Goal: Information Seeking & Learning: Learn about a topic

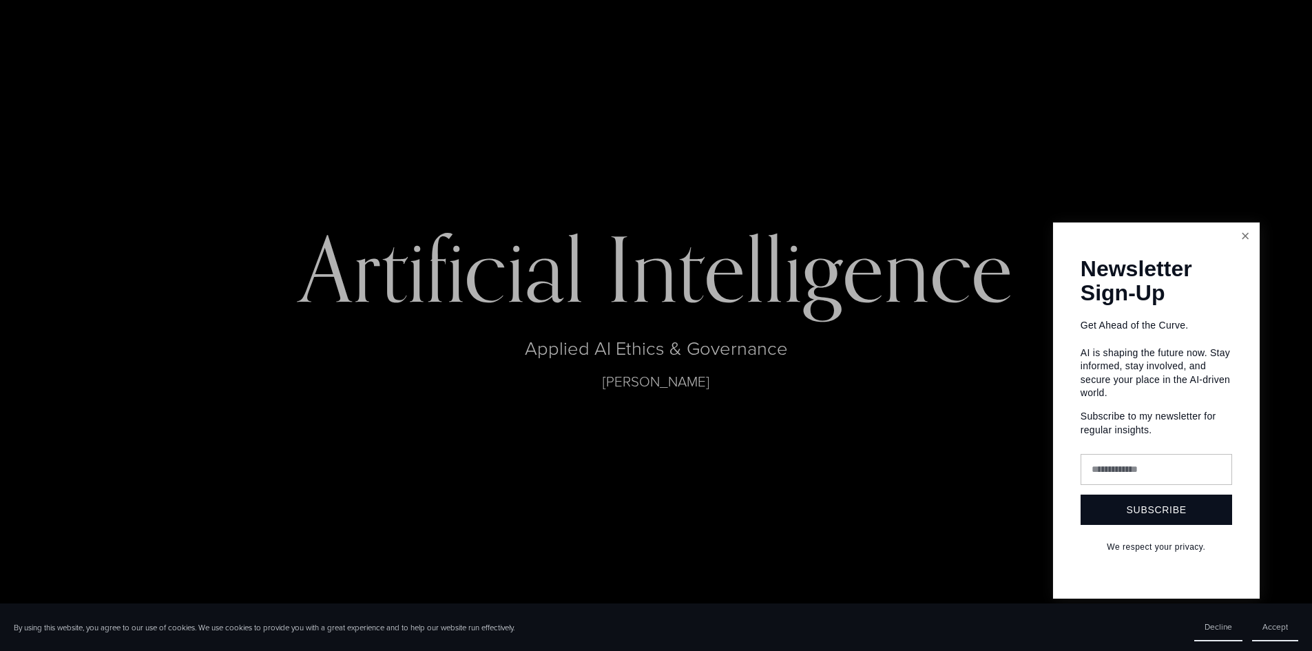
click at [1241, 240] on link "Close" at bounding box center [1245, 236] width 24 height 24
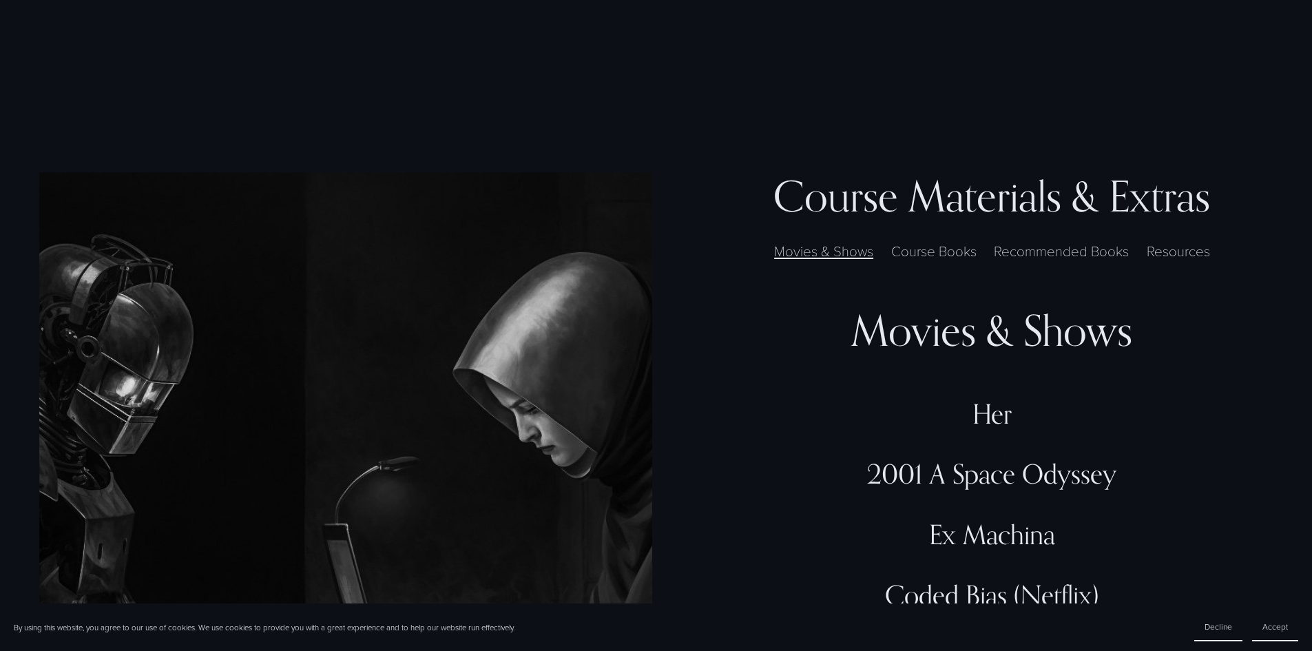
scroll to position [4188, 0]
click at [975, 240] on label "Course Books" at bounding box center [933, 250] width 100 height 21
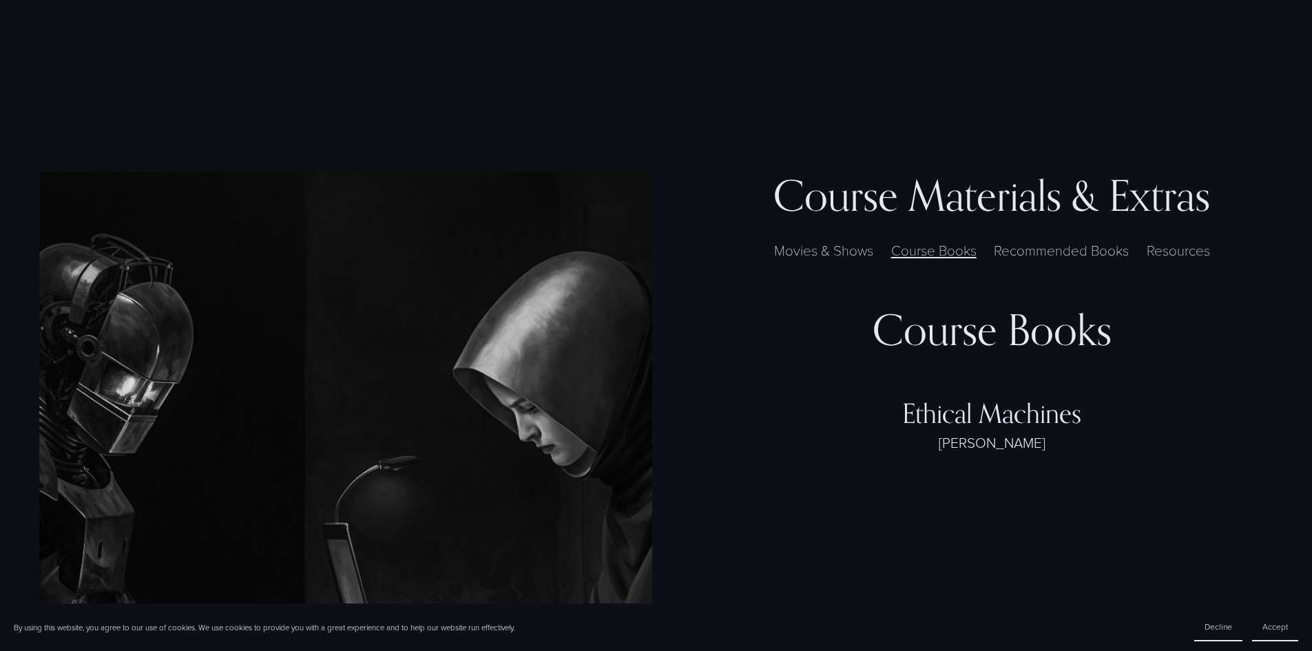
click at [1023, 240] on label "Recommended Books" at bounding box center [1061, 250] width 149 height 21
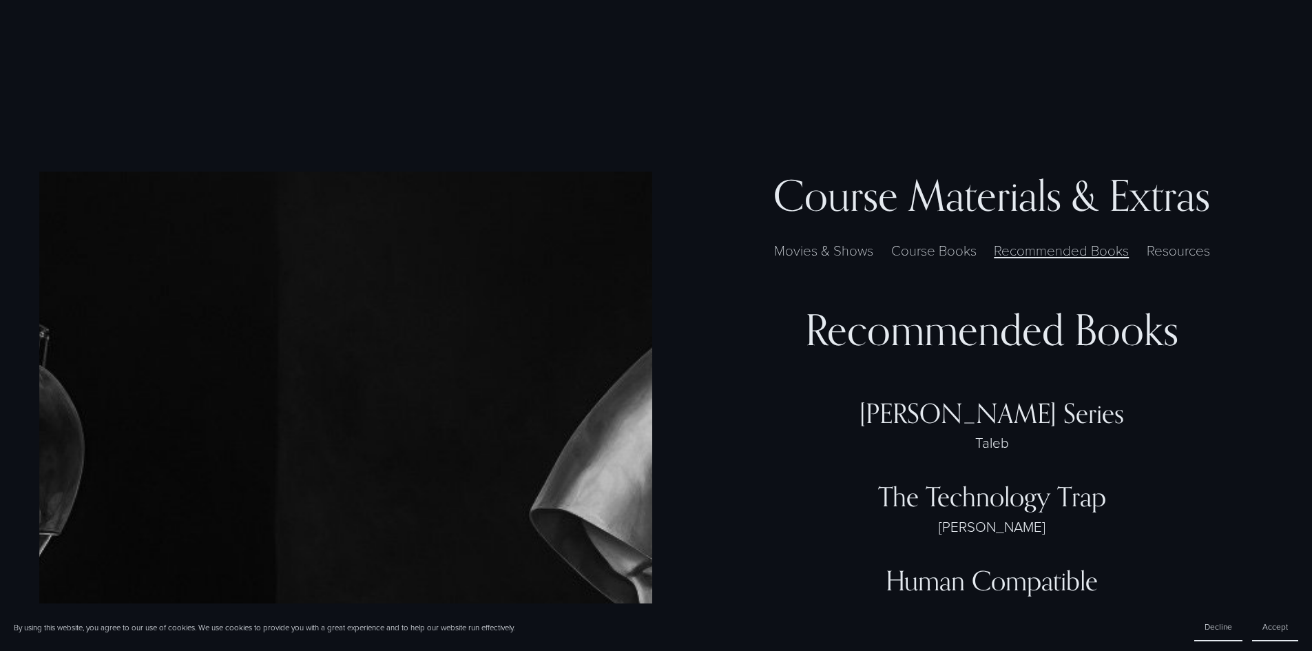
click at [1148, 240] on label "Resources" at bounding box center [1178, 250] width 78 height 21
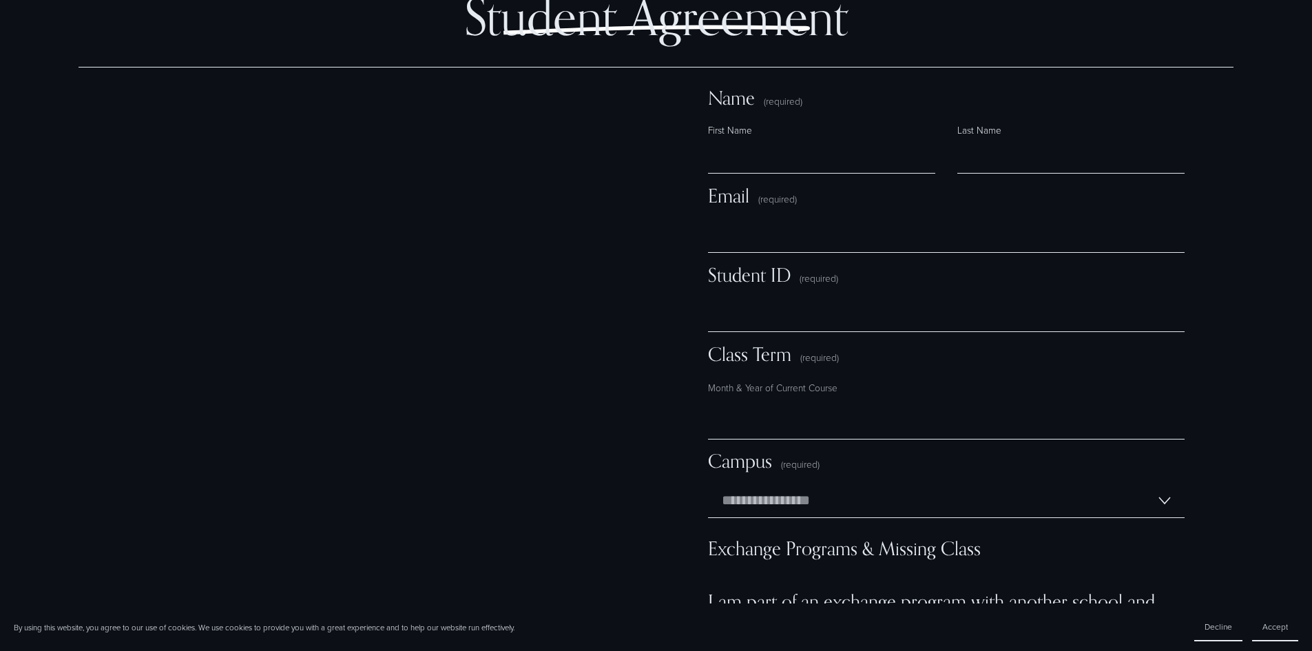
scroll to position [10848, 0]
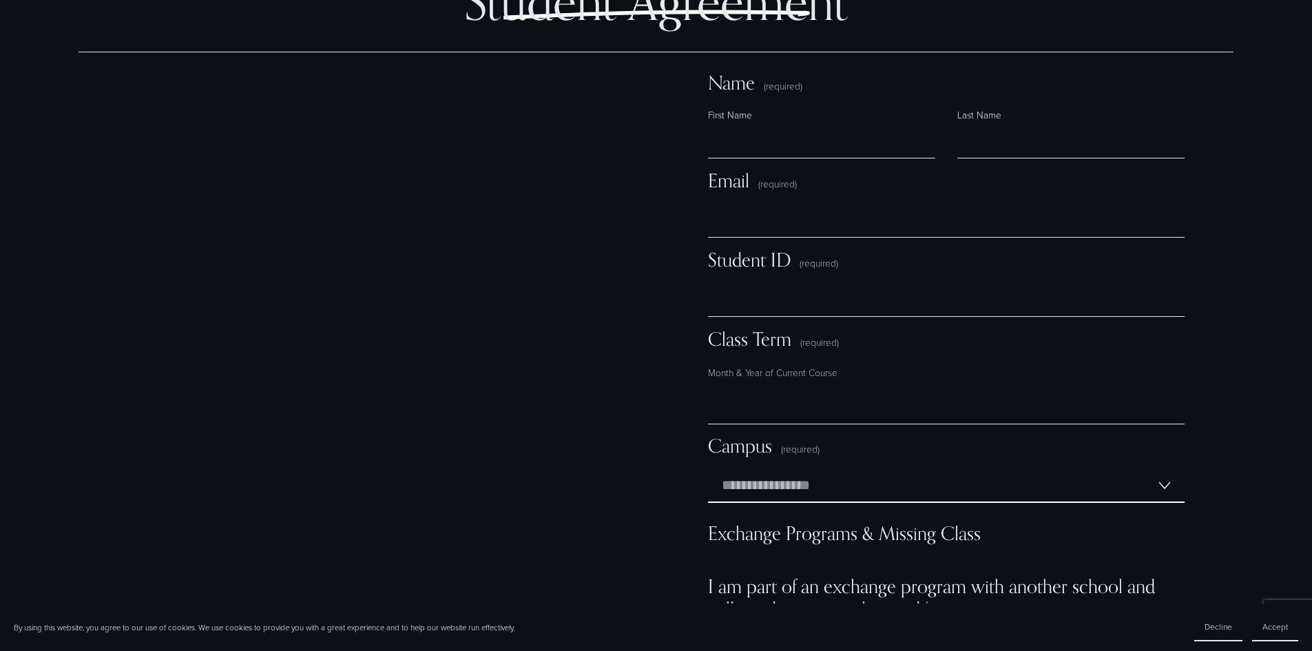
click at [967, 468] on select "**********" at bounding box center [946, 485] width 476 height 34
drag, startPoint x: 1262, startPoint y: 420, endPoint x: 1208, endPoint y: 456, distance: 65.5
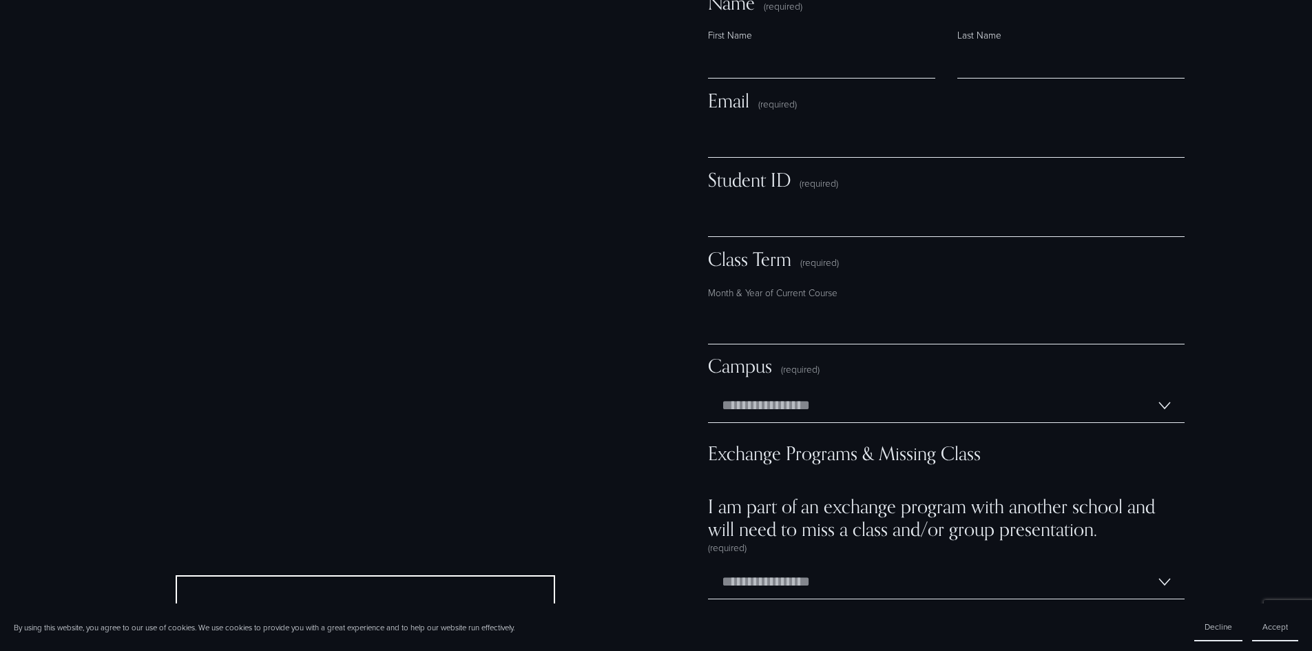
scroll to position [11065, 0]
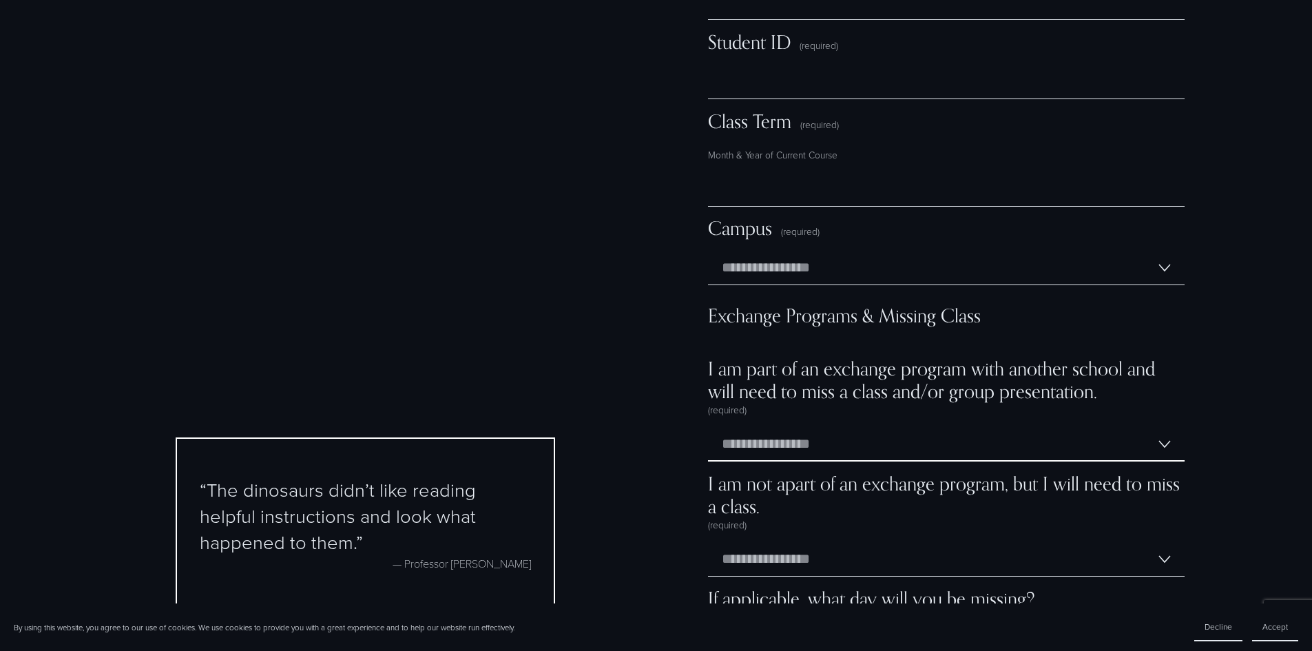
click at [1094, 427] on select "**********" at bounding box center [946, 444] width 476 height 34
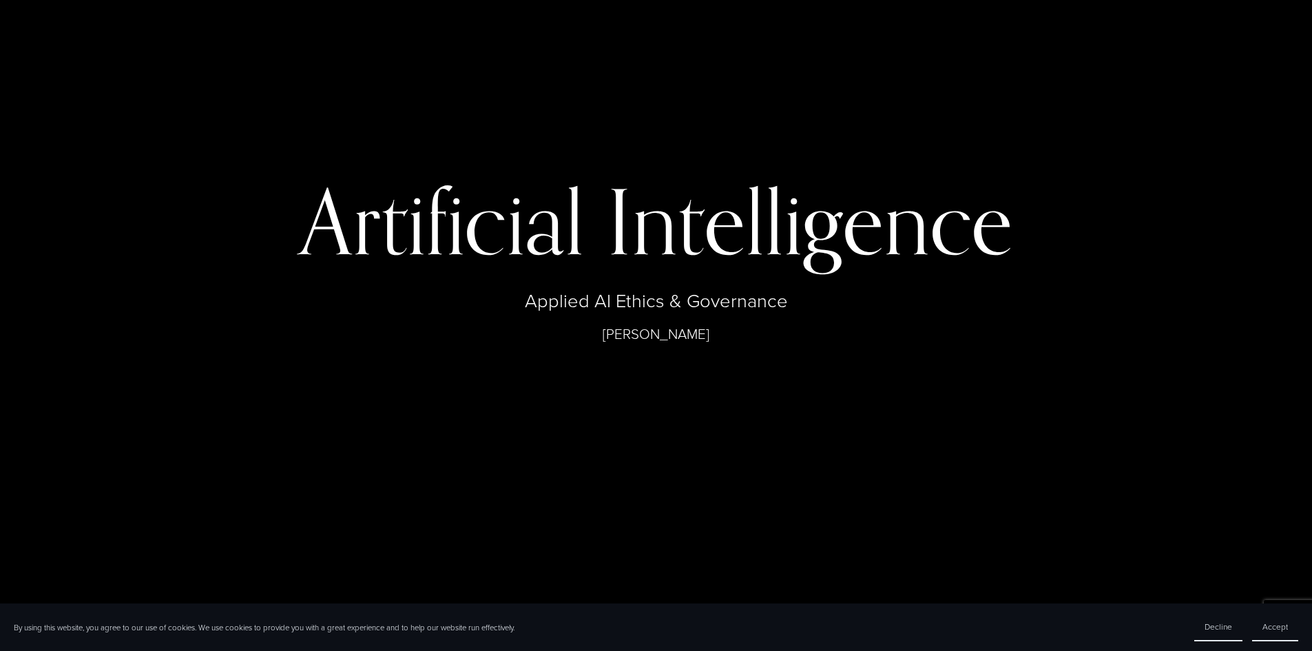
scroll to position [0, 0]
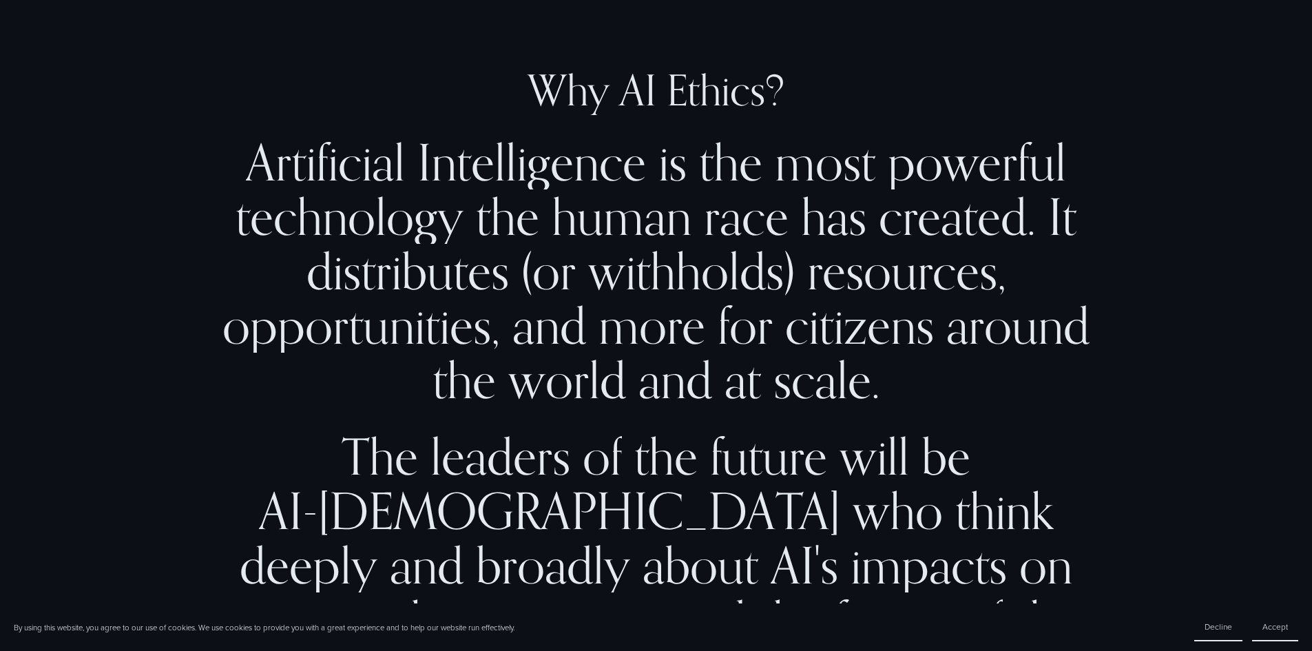
scroll to position [1382, 0]
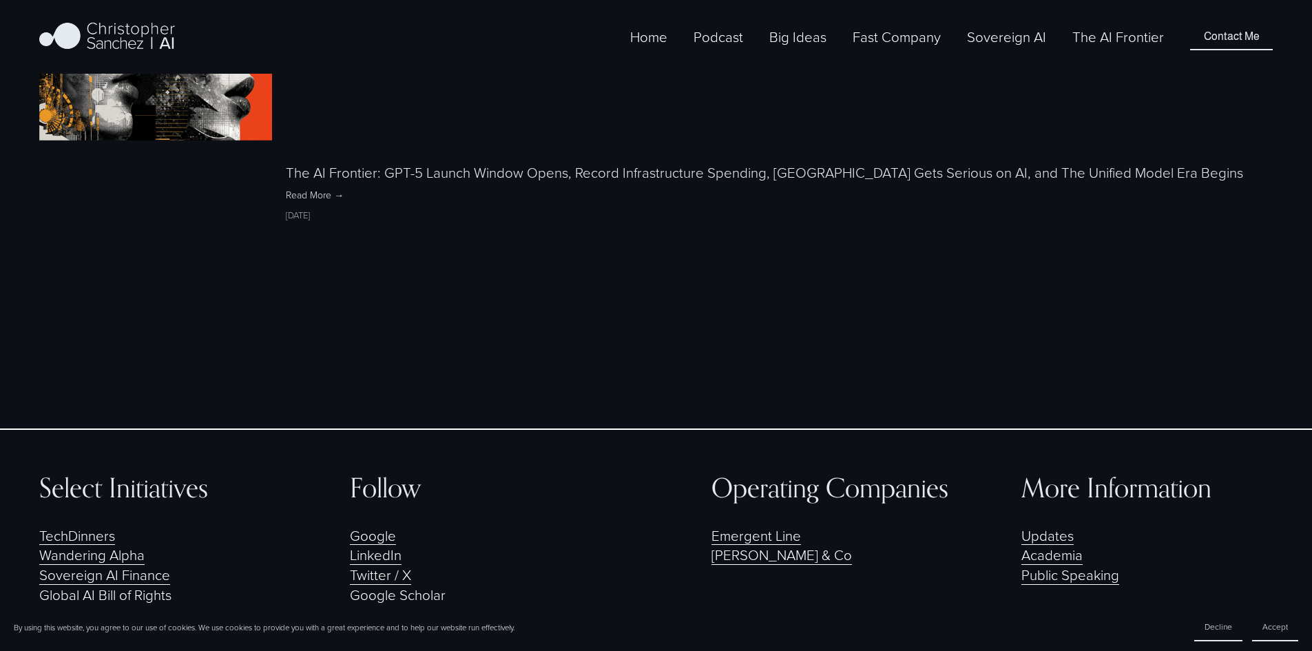
scroll to position [3188, 0]
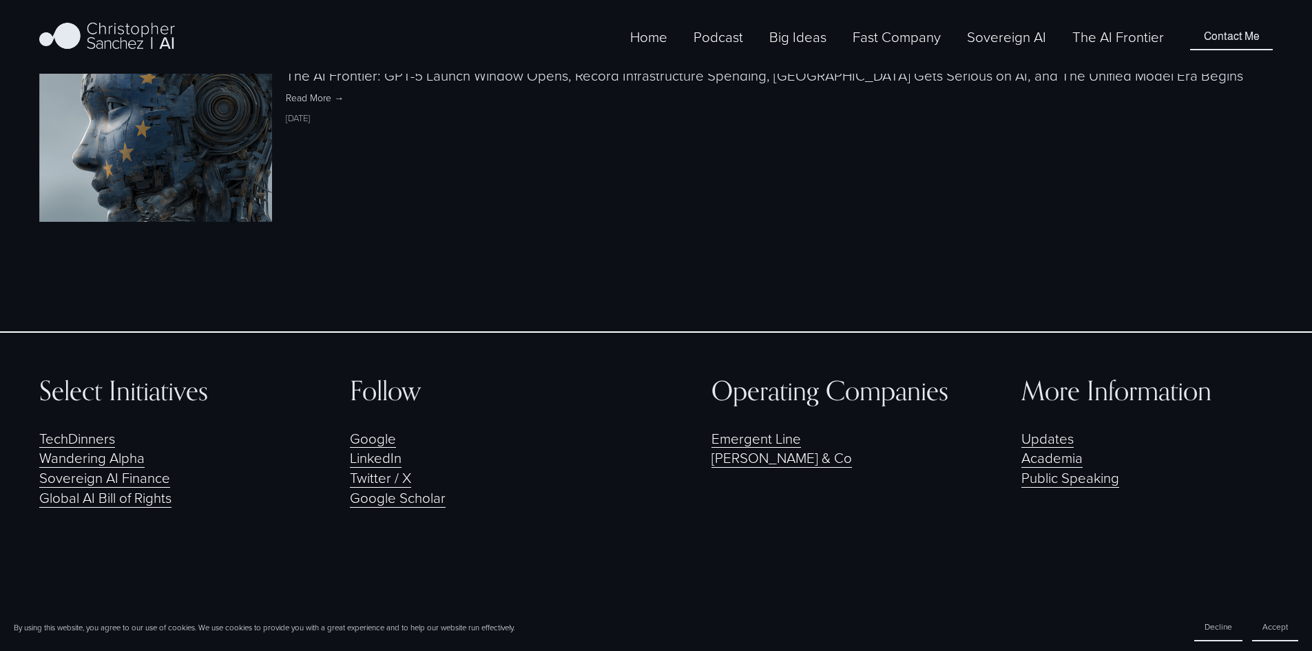
click at [1111, 48] on link "The AI Frontier" at bounding box center [1118, 36] width 92 height 23
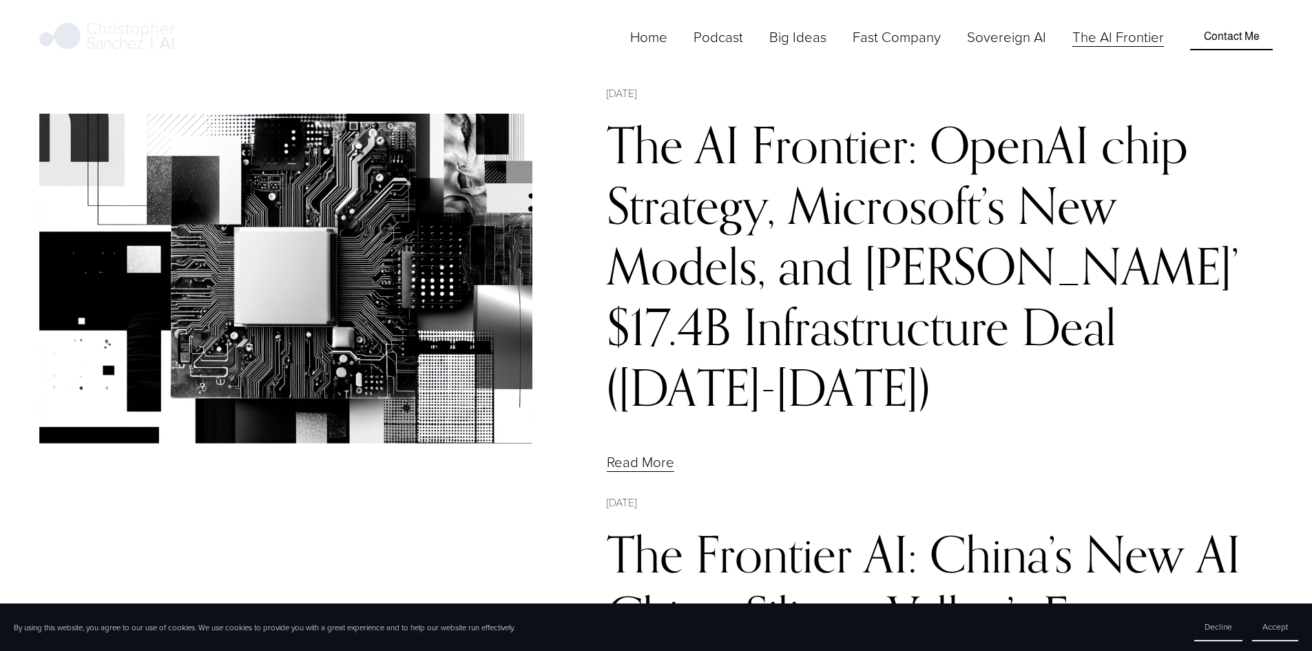
scroll to position [462, 0]
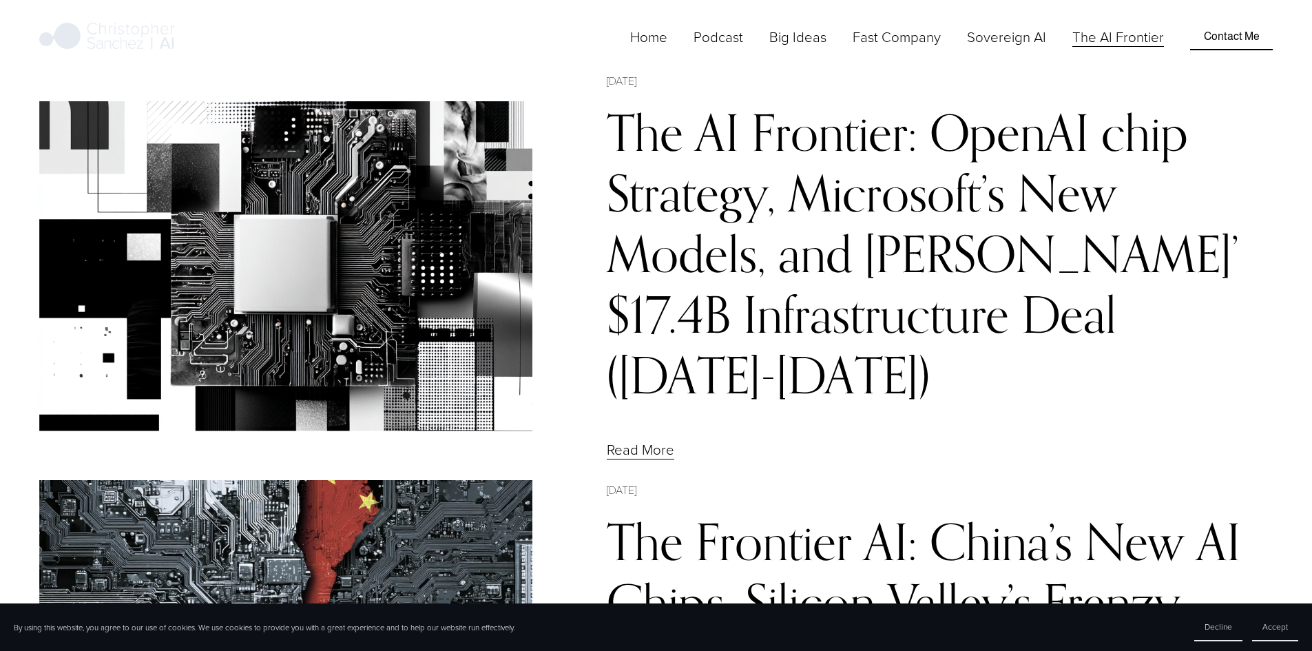
click at [1010, 45] on link "Sovereign AI" at bounding box center [1006, 36] width 79 height 23
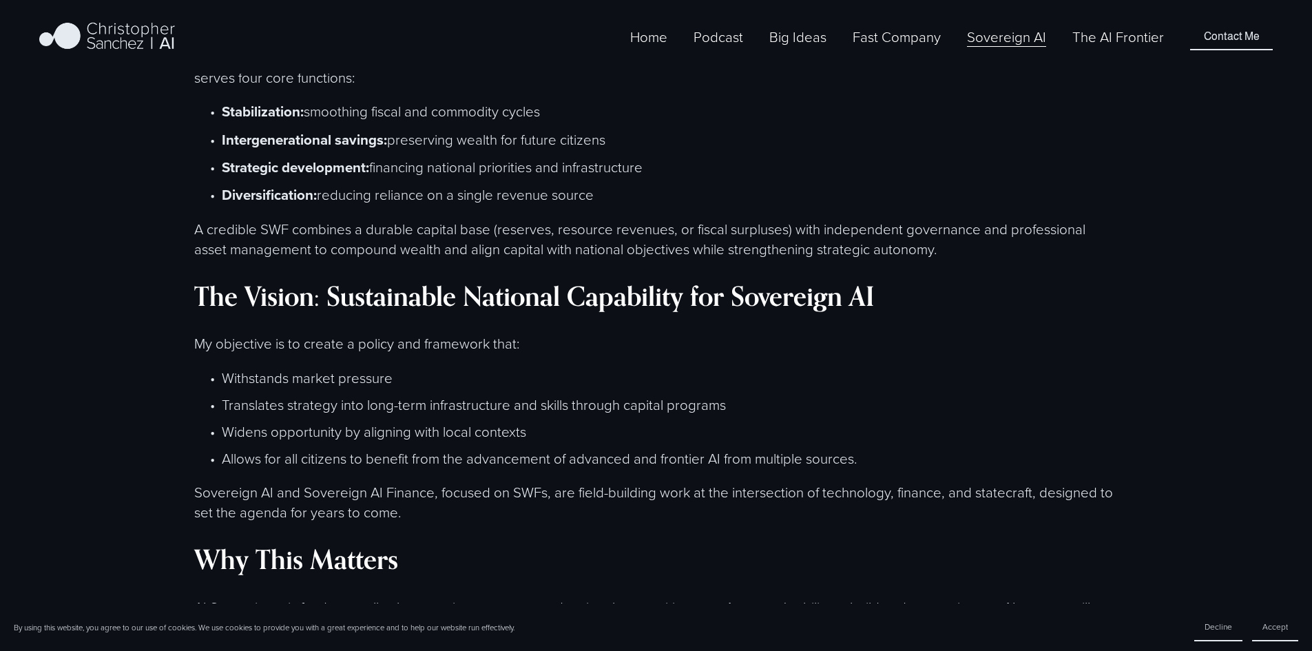
scroll to position [2753, 0]
click at [128, 39] on img at bounding box center [107, 37] width 136 height 34
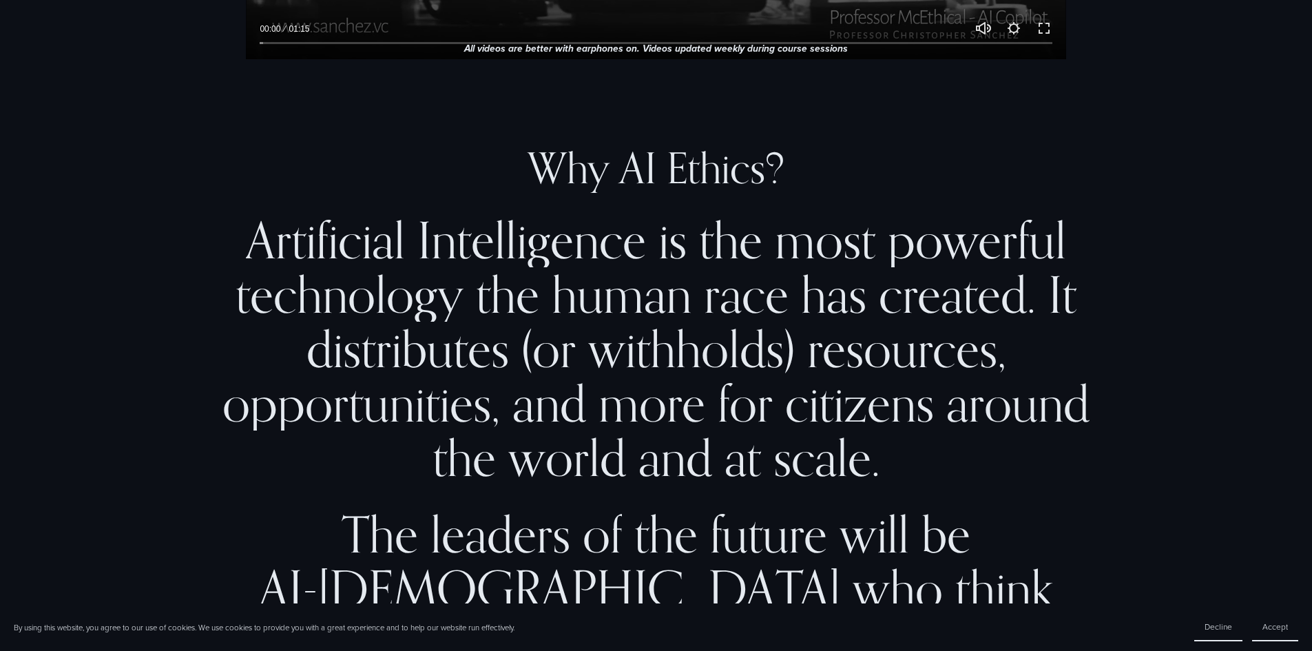
scroll to position [1295, 0]
